Goal: Information Seeking & Learning: Learn about a topic

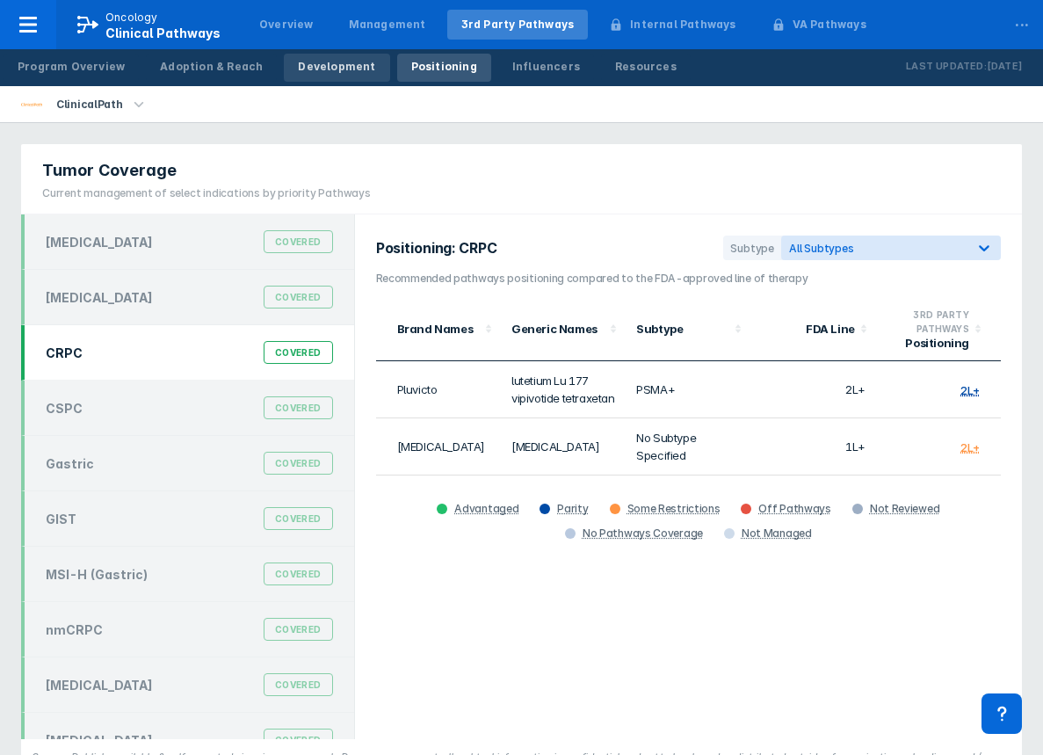
click at [318, 69] on div "Development" at bounding box center [336, 67] width 77 height 16
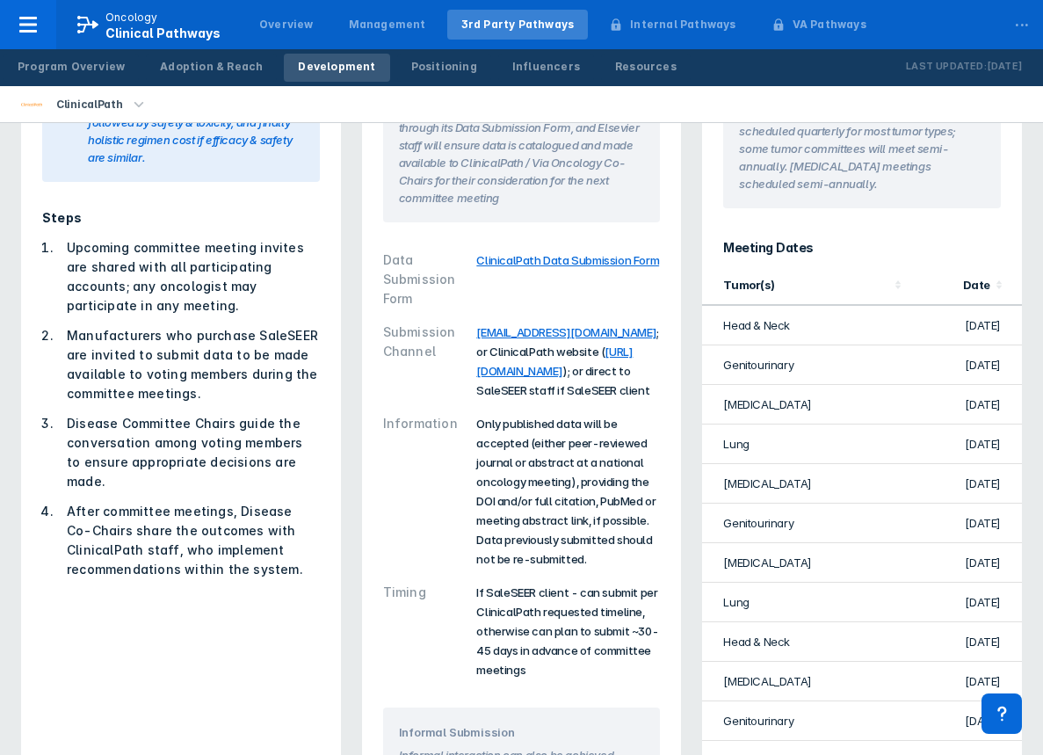
scroll to position [176, 0]
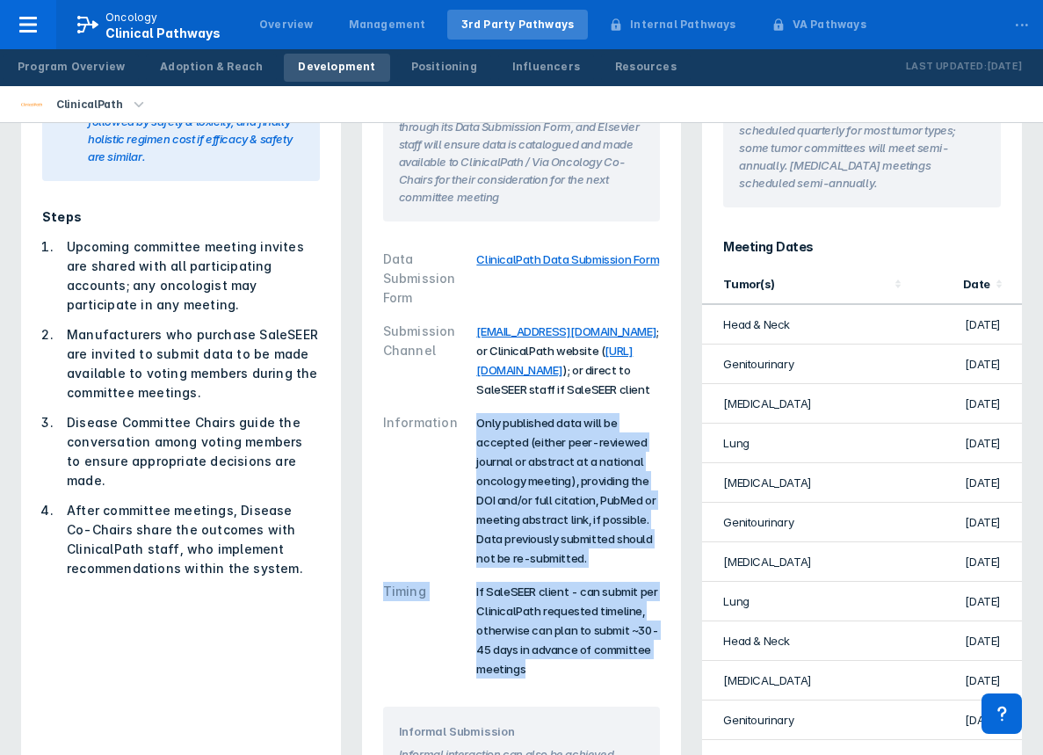
drag, startPoint x: 470, startPoint y: 448, endPoint x: 596, endPoint y: 679, distance: 263.0
click at [596, 679] on div "Data Submission Form ClinicalPath Data Submission Form Submission Channel viada…" at bounding box center [522, 463] width 278 height 443
drag, startPoint x: 596, startPoint y: 679, endPoint x: 587, endPoint y: 532, distance: 147.0
click at [587, 532] on span "Only published data will be accepted (either peer-reviewed journal or abstract …" at bounding box center [565, 490] width 179 height 149
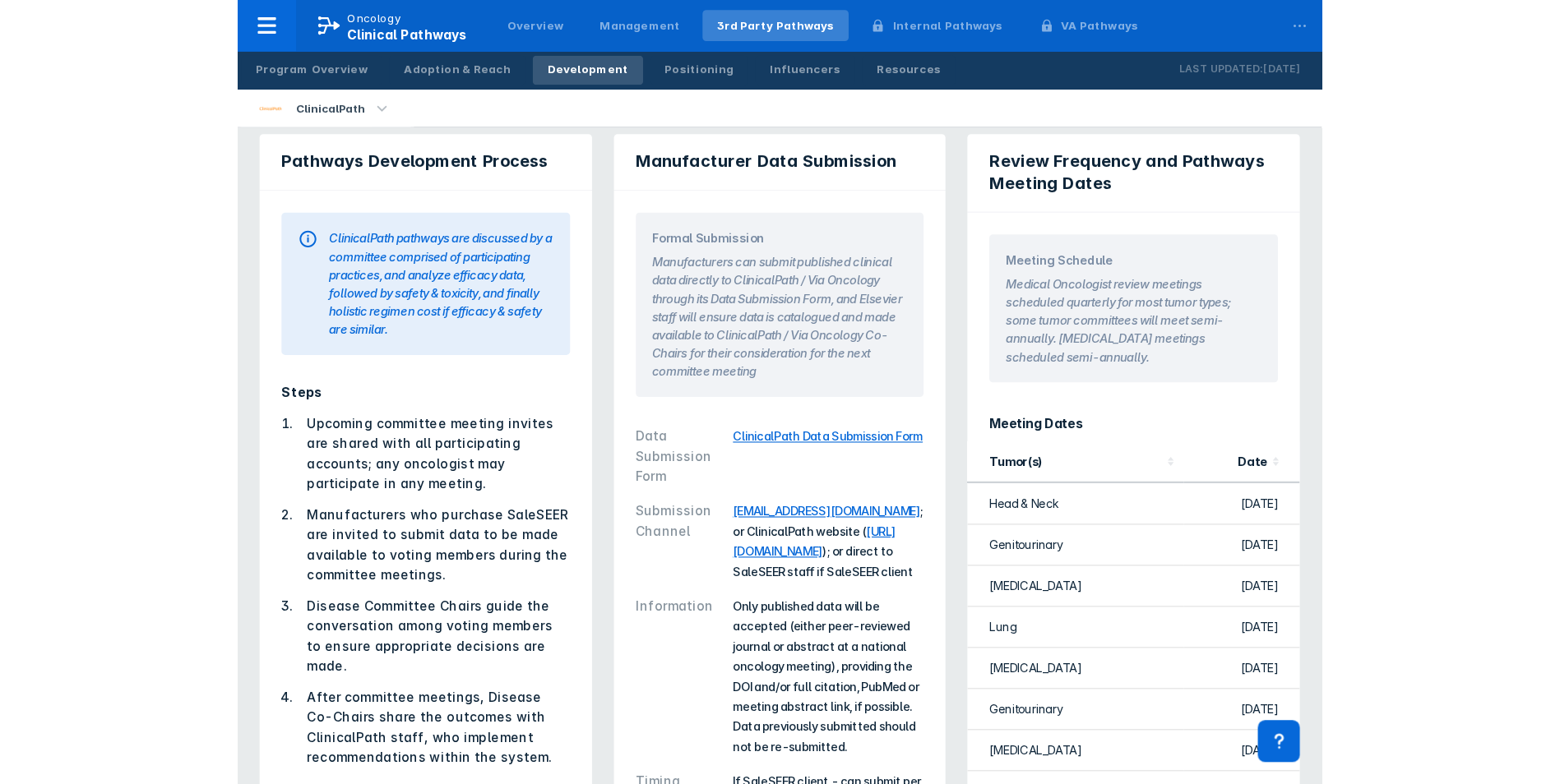
scroll to position [0, 0]
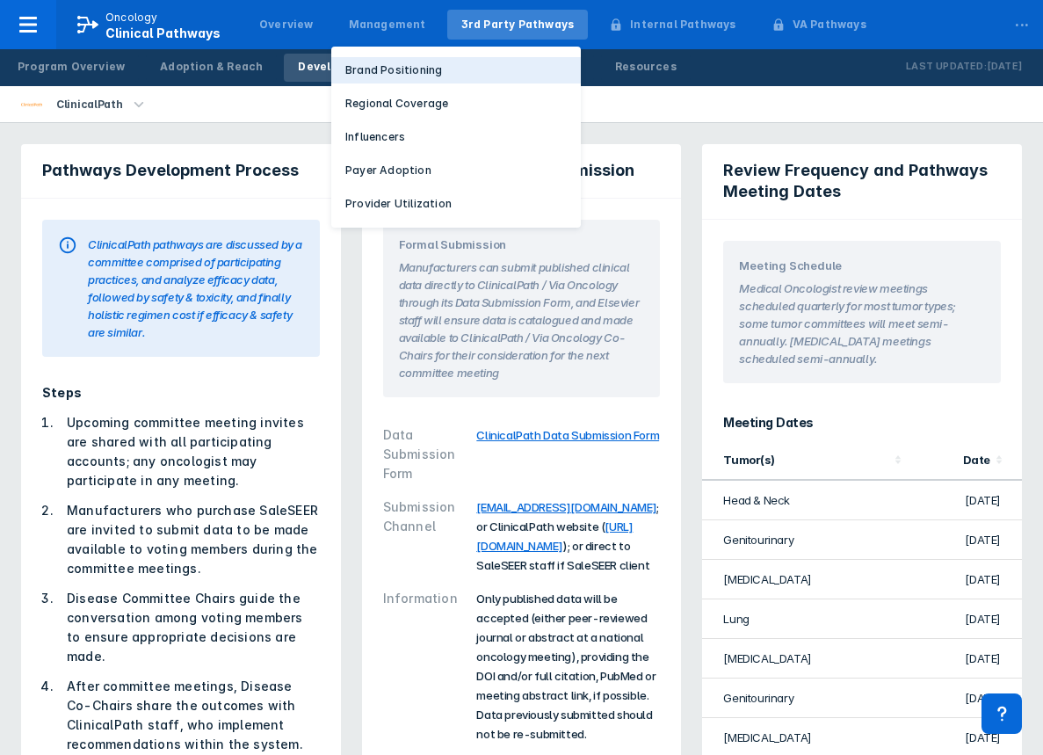
drag, startPoint x: 405, startPoint y: 46, endPoint x: 412, endPoint y: 62, distance: 18.1
click at [412, 62] on p "Brand Positioning" at bounding box center [393, 70] width 97 height 16
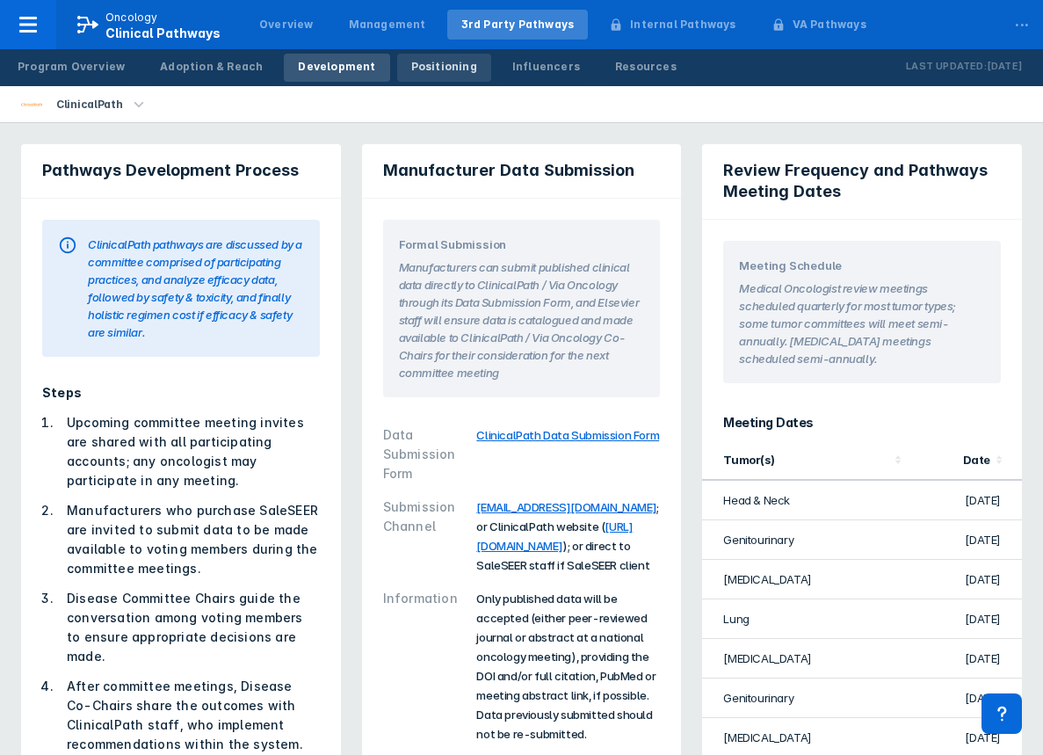
click at [413, 61] on div "Positioning" at bounding box center [444, 67] width 66 height 16
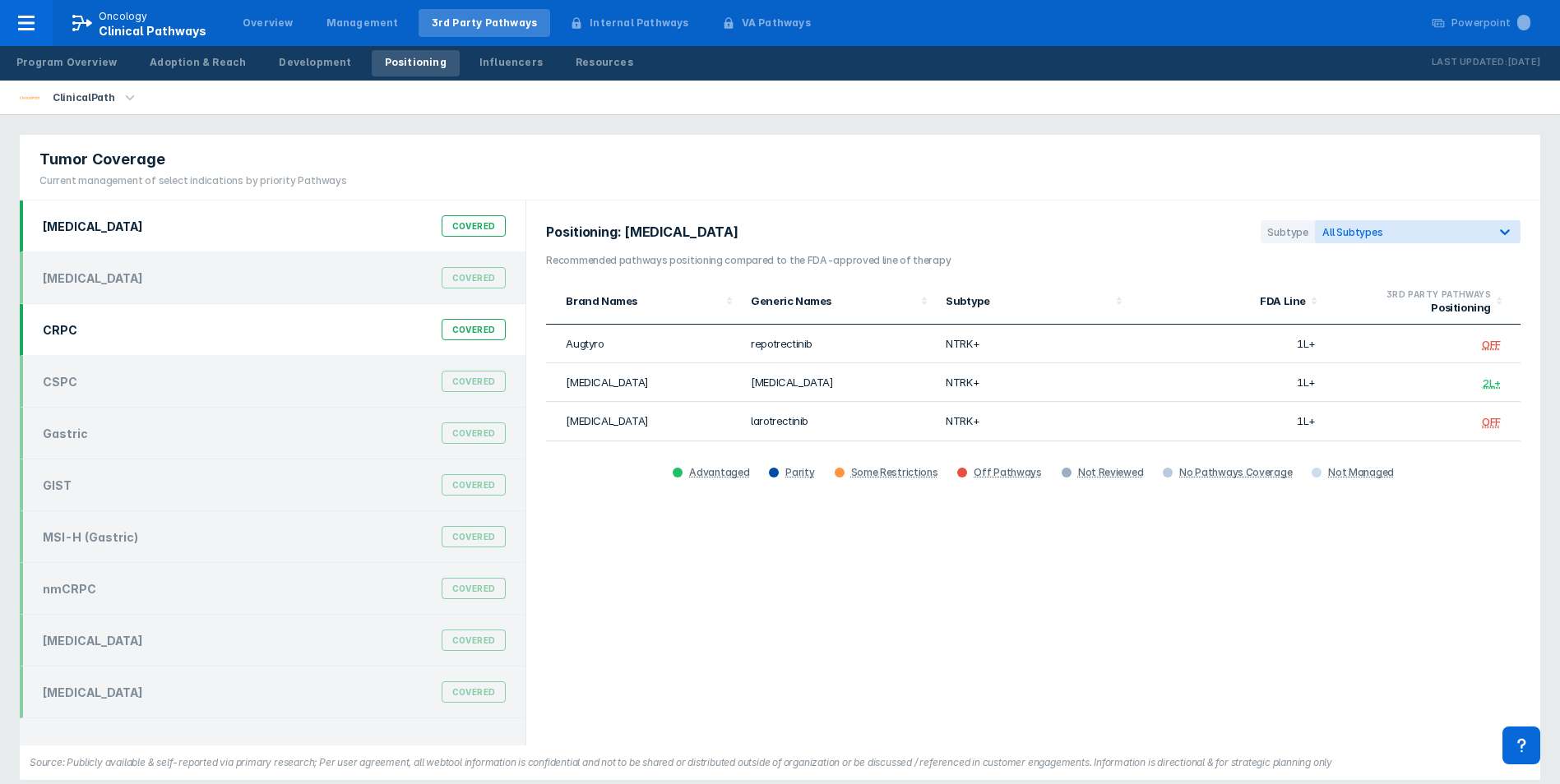
click at [260, 342] on div "CRPC Covered" at bounding box center [274, 329] width 483 height 31
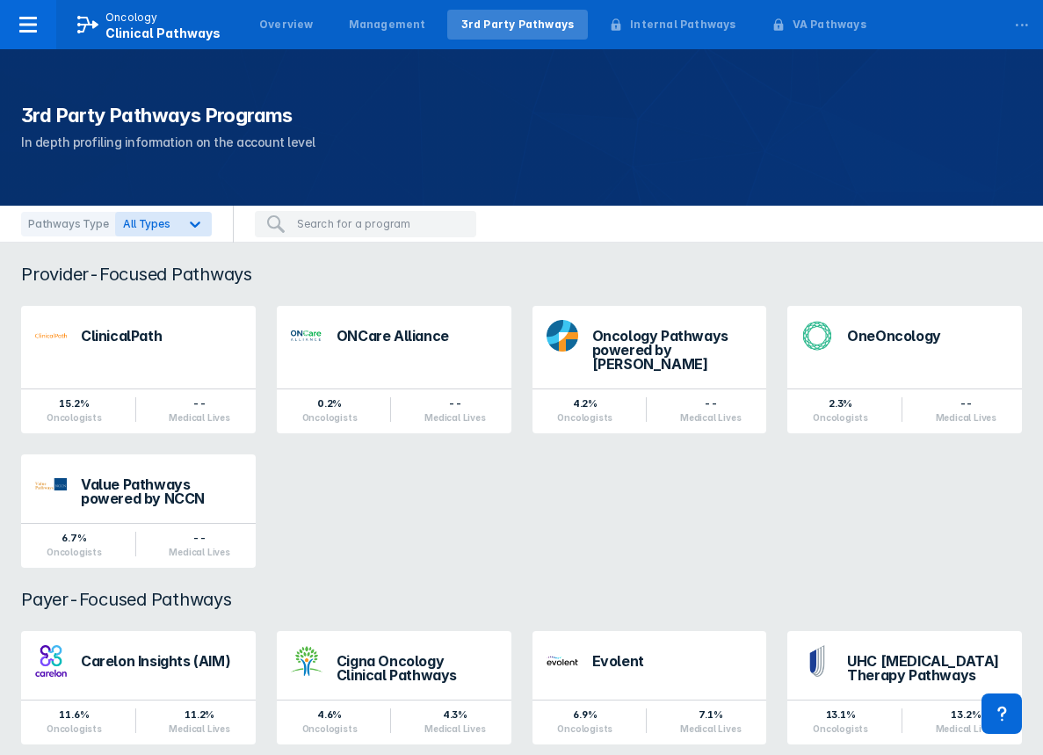
scroll to position [32, 0]
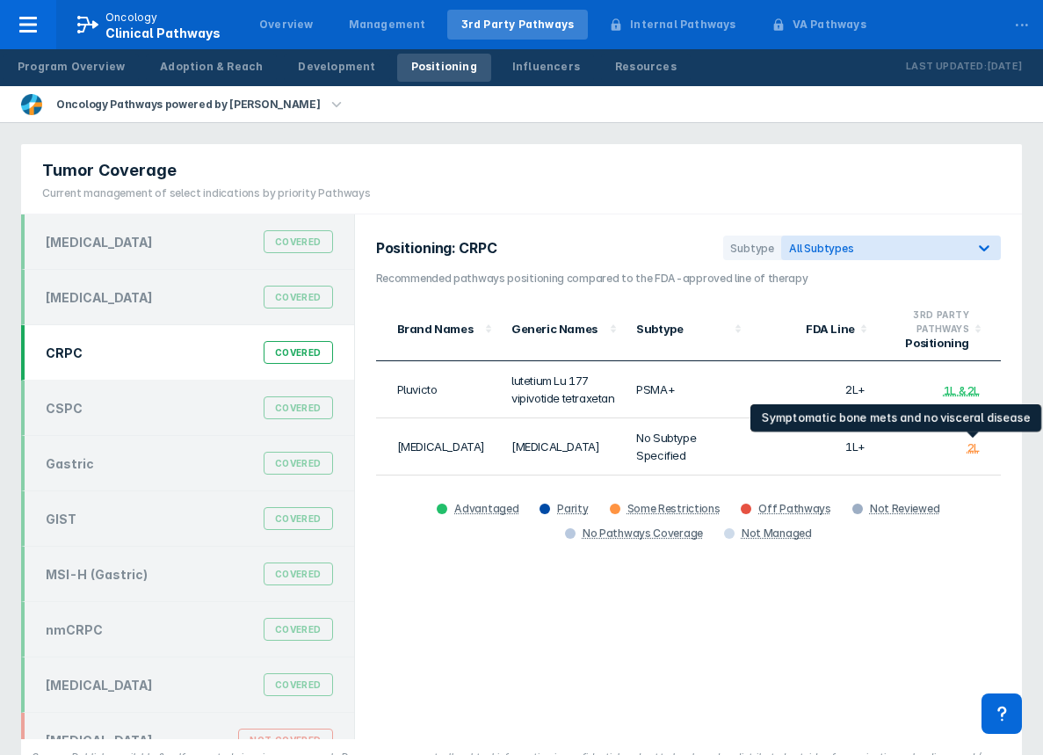
click at [973, 446] on div "2L" at bounding box center [973, 447] width 12 height 14
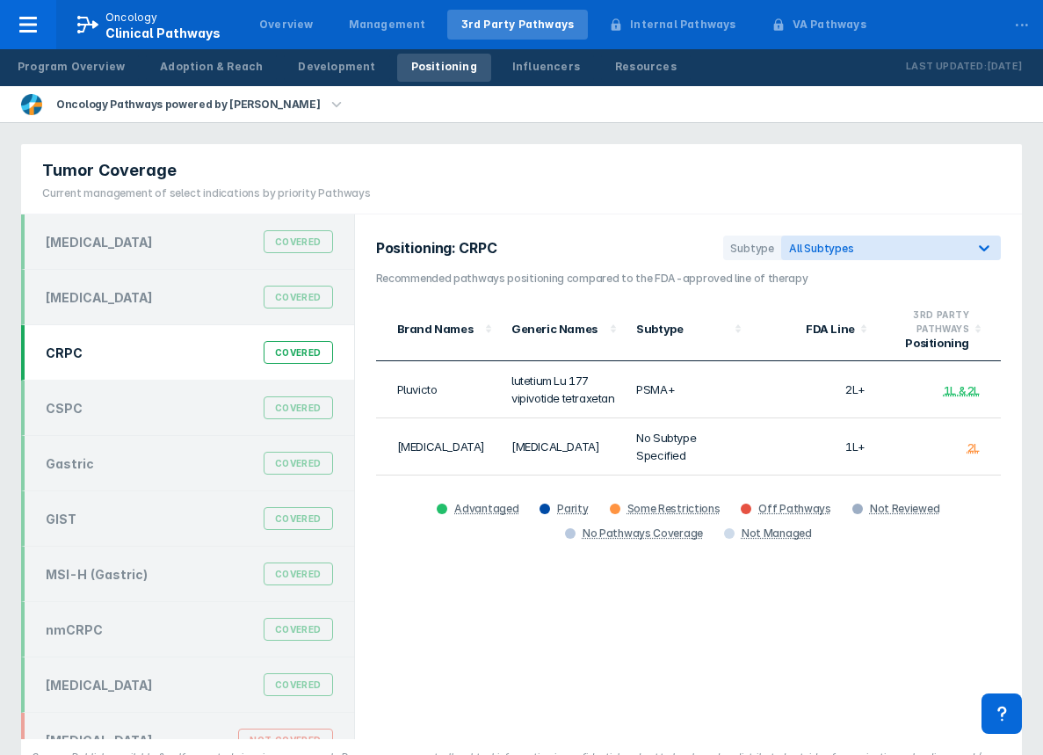
click at [867, 562] on div "Positioning: CRPC Subtype All Subtypes Recommended pathways positioning compare…" at bounding box center [688, 476] width 667 height 524
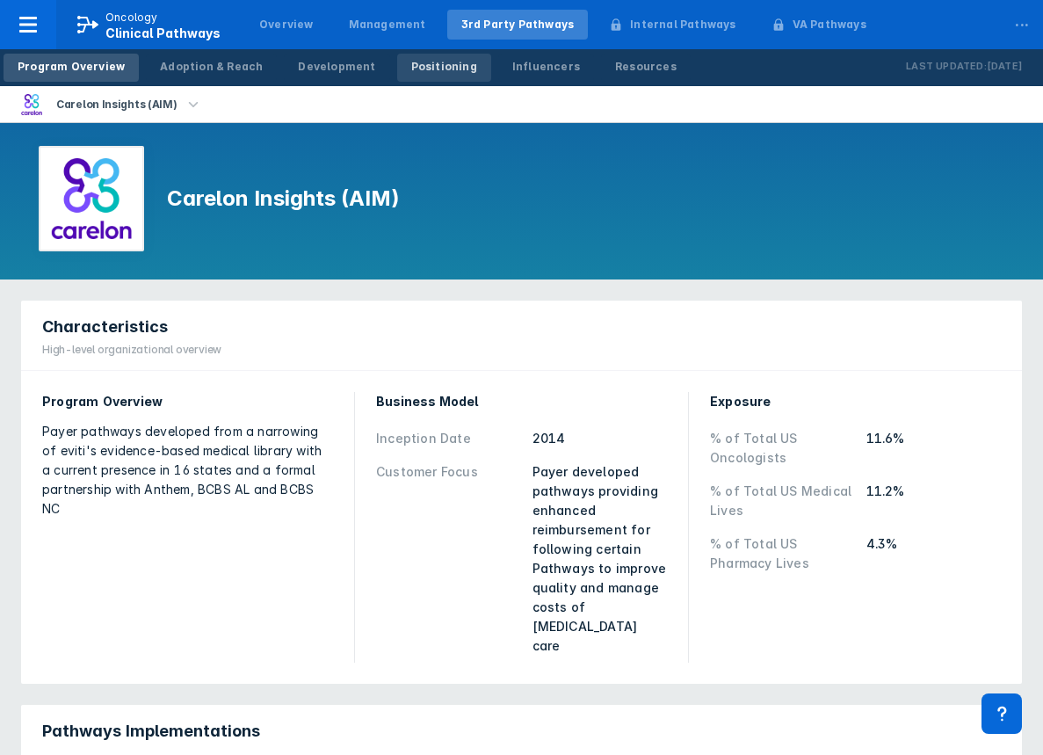
click at [422, 64] on div "Positioning" at bounding box center [444, 67] width 66 height 16
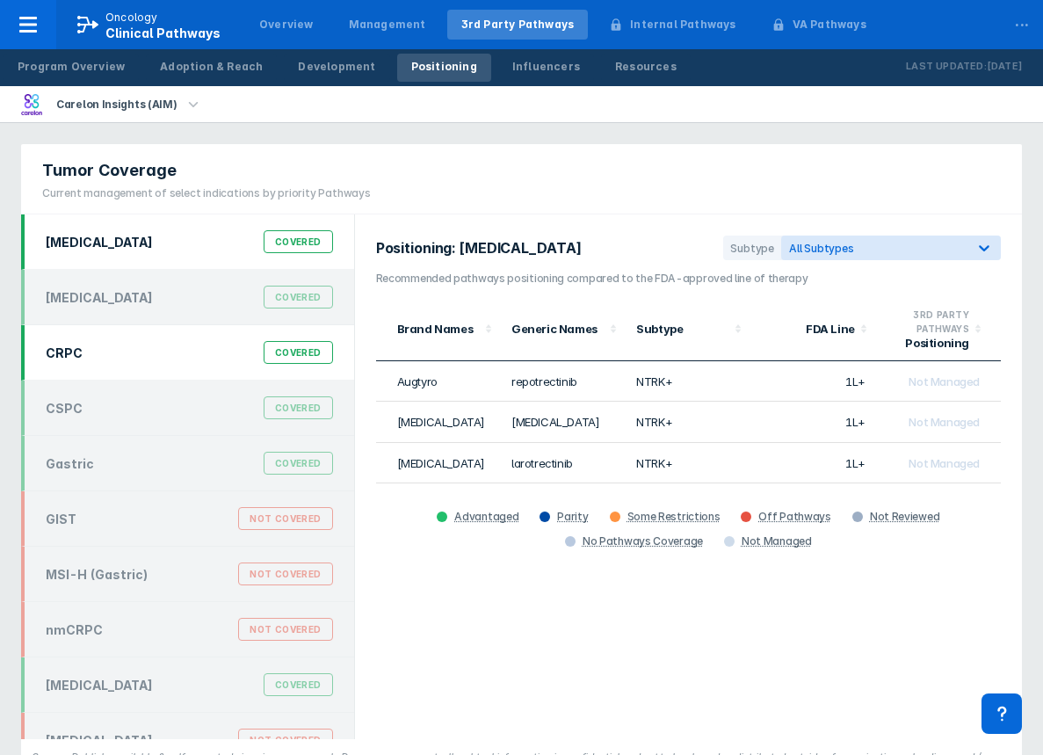
click at [199, 358] on div "CRPC Covered" at bounding box center [189, 352] width 308 height 33
